Goal: Navigation & Orientation: Find specific page/section

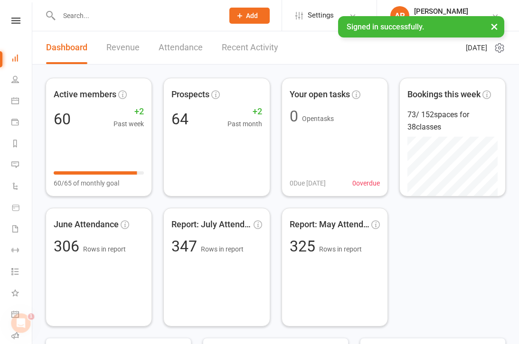
click at [118, 46] on link "Revenue" at bounding box center [122, 47] width 33 height 33
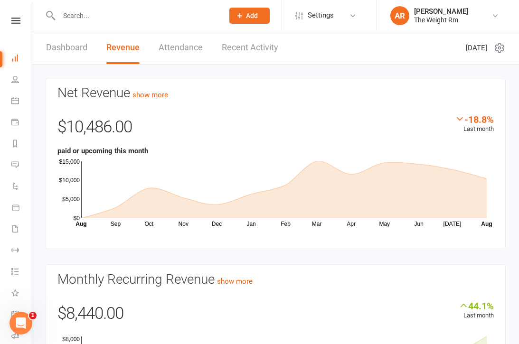
click at [191, 58] on link "Attendance" at bounding box center [181, 47] width 44 height 33
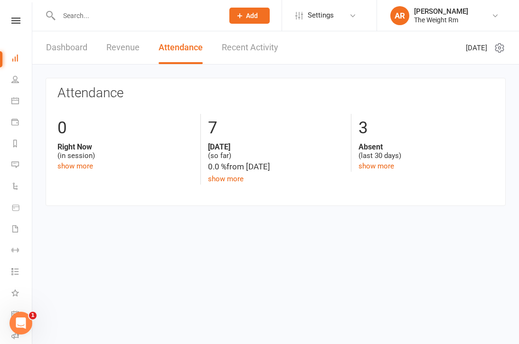
click at [255, 52] on link "Recent Activity" at bounding box center [250, 47] width 57 height 33
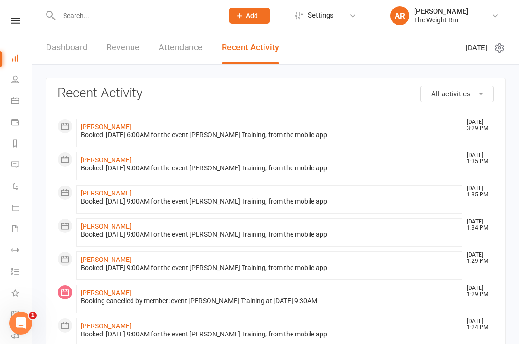
click at [13, 97] on icon at bounding box center [15, 101] width 8 height 8
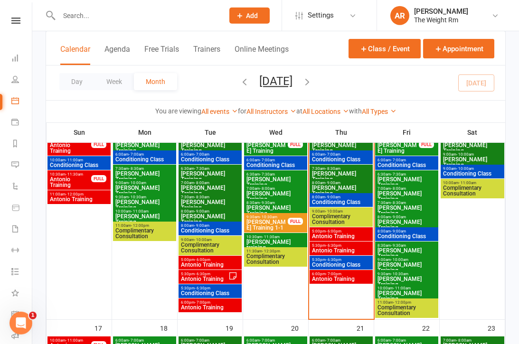
click at [360, 235] on span "Antonio Training" at bounding box center [341, 237] width 59 height 6
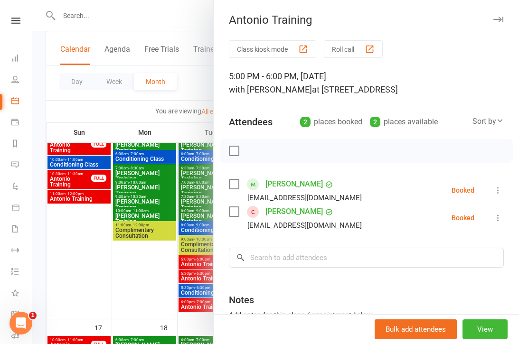
click at [191, 248] on div at bounding box center [275, 172] width 487 height 344
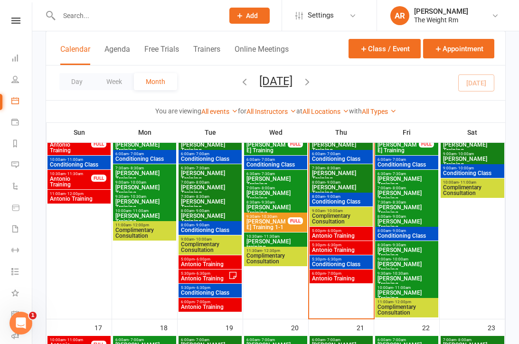
click at [347, 249] on span "Antonio Training" at bounding box center [341, 251] width 59 height 6
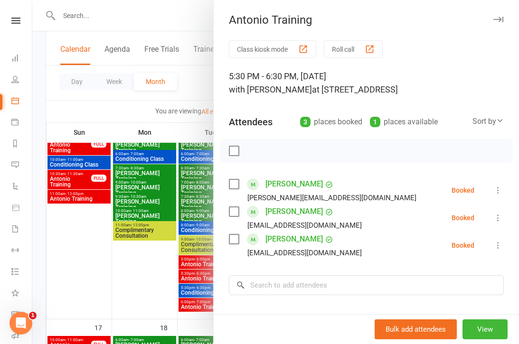
click at [189, 228] on div at bounding box center [275, 172] width 487 height 344
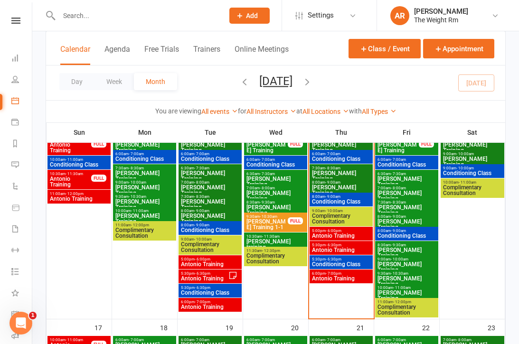
click at [345, 263] on span "Conditioning Class" at bounding box center [341, 265] width 59 height 6
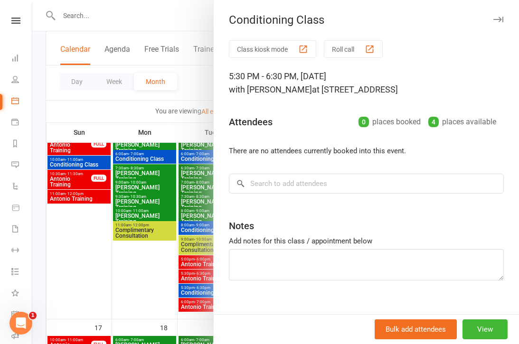
click at [183, 238] on div at bounding box center [275, 172] width 487 height 344
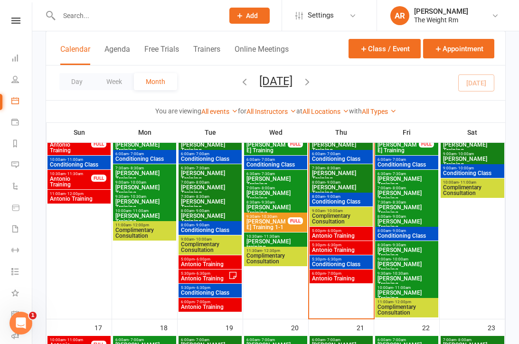
click at [345, 279] on span "Antonio Training" at bounding box center [341, 279] width 59 height 6
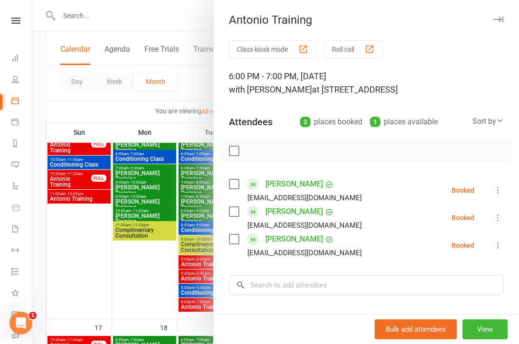
click at [187, 220] on div at bounding box center [275, 172] width 487 height 344
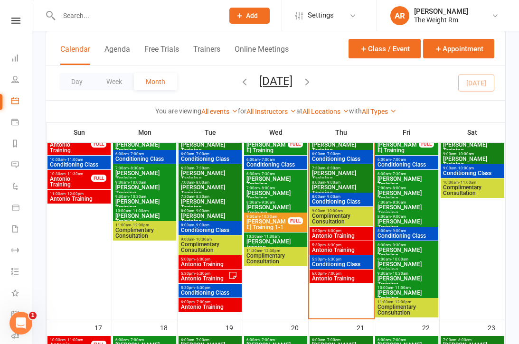
click at [348, 233] on span "Antonio Training" at bounding box center [341, 236] width 59 height 6
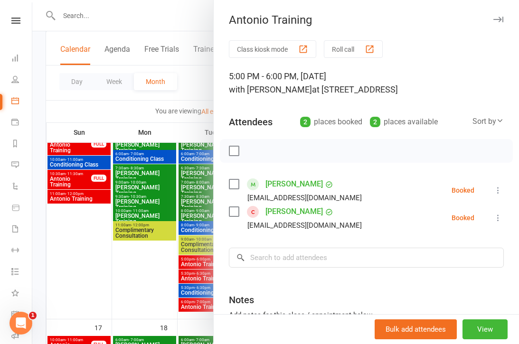
click at [165, 221] on div at bounding box center [275, 172] width 487 height 344
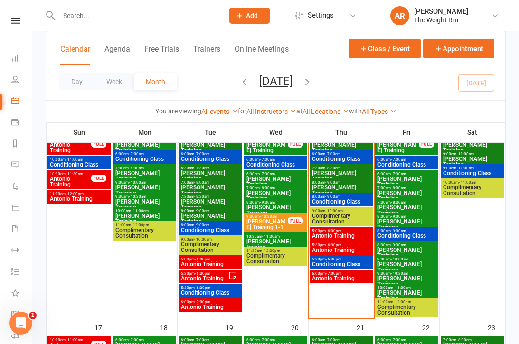
click at [334, 244] on span "- 6:30pm" at bounding box center [334, 245] width 16 height 4
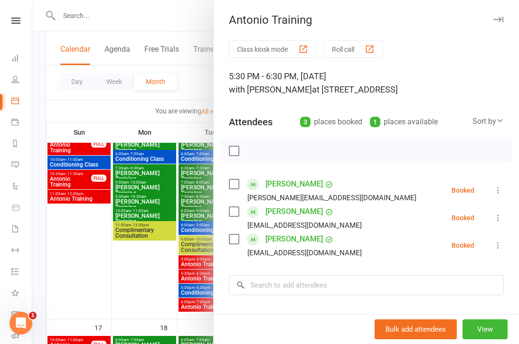
click at [24, 128] on link "Payments" at bounding box center [21, 123] width 21 height 21
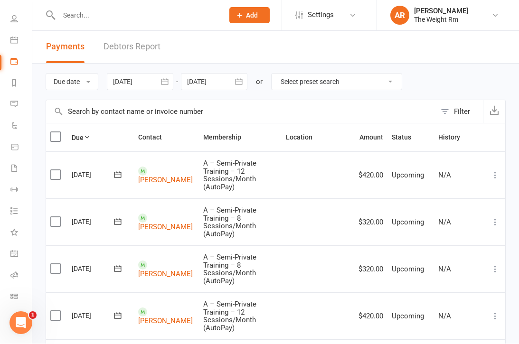
scroll to position [60, 1]
click at [19, 256] on link "General attendance" at bounding box center [20, 255] width 21 height 21
